Goal: Navigation & Orientation: Find specific page/section

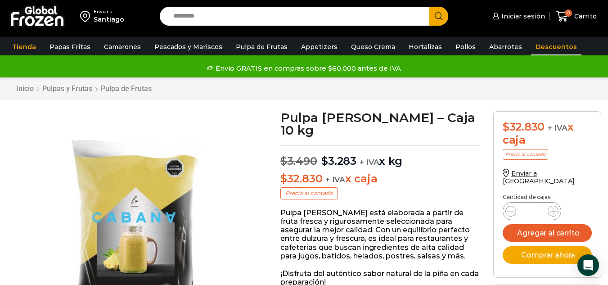
click at [542, 45] on link "Descuentos" at bounding box center [556, 46] width 50 height 17
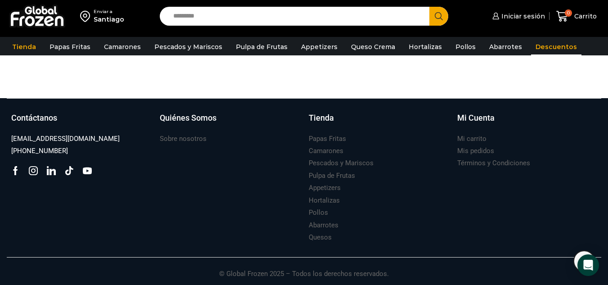
scroll to position [495, 0]
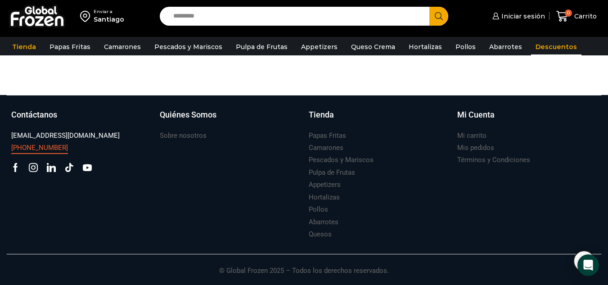
click at [30, 149] on h3 "[PHONE_NUMBER]" at bounding box center [39, 147] width 57 height 9
click at [332, 169] on h3 "Pulpa de Frutas" at bounding box center [332, 172] width 46 height 9
